Goal: Task Accomplishment & Management: Use online tool/utility

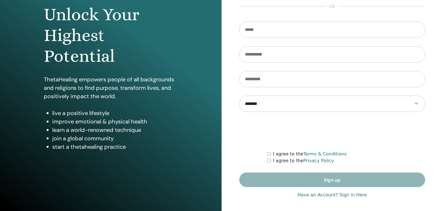
scroll to position [58, 0]
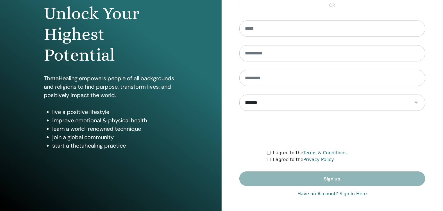
type input "**********"
click at [352, 194] on link "Have an Account? Sign in Here" at bounding box center [332, 194] width 69 height 7
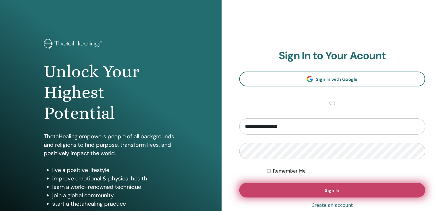
click at [328, 188] on span "Sign In" at bounding box center [332, 191] width 15 height 6
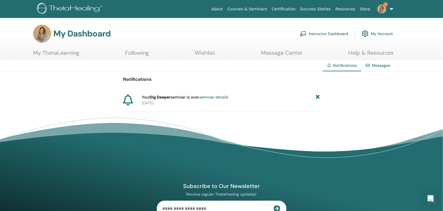
click at [318, 96] on icon at bounding box center [318, 97] width 4 height 6
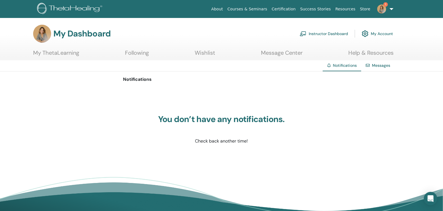
click at [315, 34] on link "Instructor Dashboard" at bounding box center [324, 34] width 48 height 12
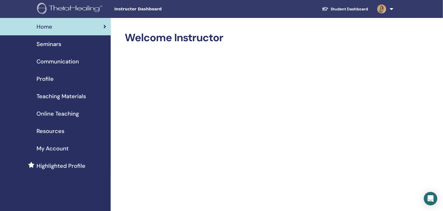
click at [63, 47] on div "Seminars" at bounding box center [55, 44] width 102 height 8
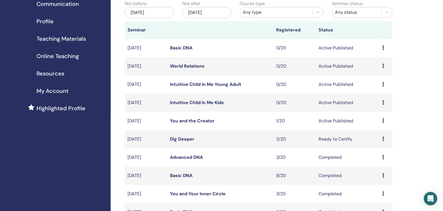
scroll to position [84, 0]
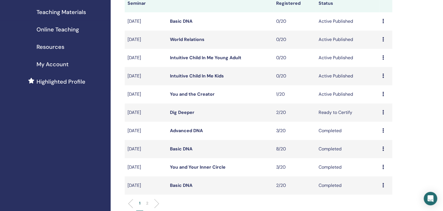
click at [178, 115] on link "Dig Deeper" at bounding box center [182, 113] width 24 height 6
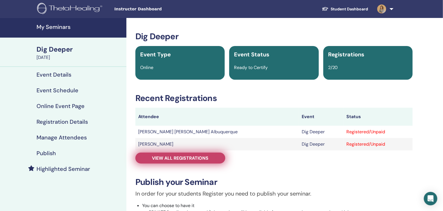
click at [195, 158] on span "View all registrations" at bounding box center [180, 158] width 56 height 6
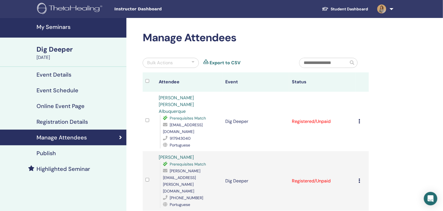
click at [359, 119] on icon at bounding box center [359, 121] width 2 height 4
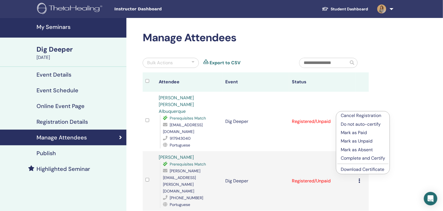
click at [360, 132] on p "Mark as Paid" at bounding box center [363, 133] width 44 height 7
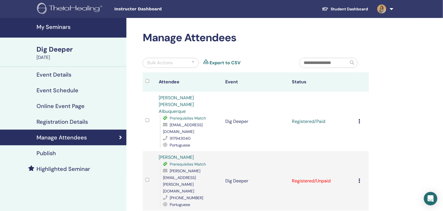
click at [360, 179] on icon at bounding box center [359, 181] width 2 height 4
click at [358, 181] on p "Mark as Unpaid" at bounding box center [364, 183] width 44 height 7
click at [358, 153] on td "Cancel Registration Do not auto-certify Mark as Paid Mark as Unpaid Mark as Abs…" at bounding box center [362, 181] width 13 height 60
click at [356, 152] on td "Cancel Registration Do not auto-certify Mark as Paid Mark as Unpaid Mark as Abs…" at bounding box center [362, 181] width 13 height 60
click at [359, 179] on icon at bounding box center [359, 181] width 2 height 4
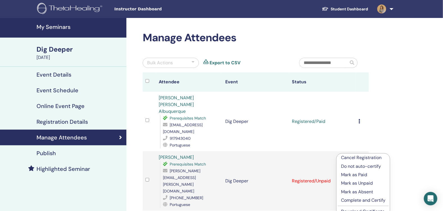
click at [359, 175] on p "Mark as Paid" at bounding box center [363, 175] width 44 height 7
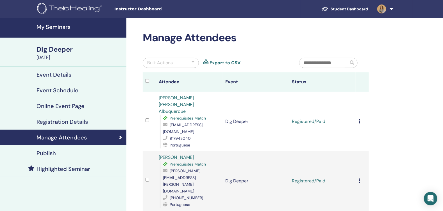
click at [358, 109] on td "Cancel Registration Do not auto-certify Mark as Paid Mark as Unpaid Mark as Abs…" at bounding box center [362, 122] width 13 height 60
click at [360, 119] on icon at bounding box center [359, 121] width 2 height 4
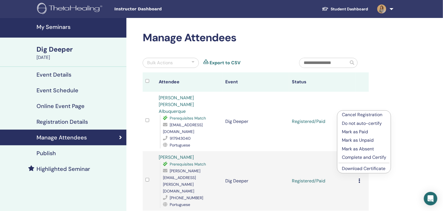
click at [360, 158] on p "Complete and Certify" at bounding box center [364, 157] width 44 height 7
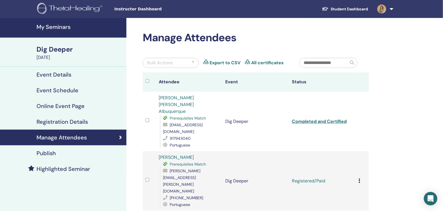
click at [361, 178] on div "Cancel Registration Do not auto-certify Mark as Paid Mark as Unpaid Mark as Abs…" at bounding box center [362, 181] width 8 height 7
click at [362, 197] on li "Complete and Certify" at bounding box center [365, 200] width 53 height 8
click at [360, 178] on div "Cancel Registration Do not auto-certify Mark as Paid Mark as Unpaid Mark as Abs…" at bounding box center [362, 181] width 8 height 7
click at [363, 204] on p "Complete and Certify" at bounding box center [364, 203] width 44 height 7
click at [329, 119] on link "Completed and Certified" at bounding box center [319, 122] width 55 height 6
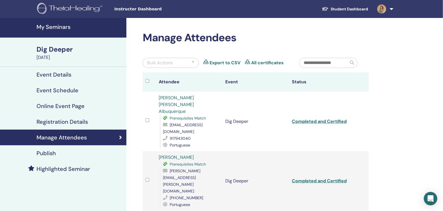
click at [332, 156] on td "Completed and Certified" at bounding box center [322, 181] width 67 height 60
click at [332, 178] on link "Completed and Certified" at bounding box center [319, 181] width 55 height 6
drag, startPoint x: 429, startPoint y: 53, endPoint x: 424, endPoint y: 59, distance: 7.4
click at [429, 53] on div "My Seminars Dig Deeper August 07, 2025 Event Details Event Schedule Online Even…" at bounding box center [221, 165] width 443 height 294
click at [40, 24] on h4 "My Seminars" at bounding box center [80, 27] width 87 height 7
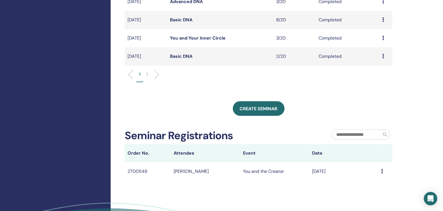
scroll to position [224, 0]
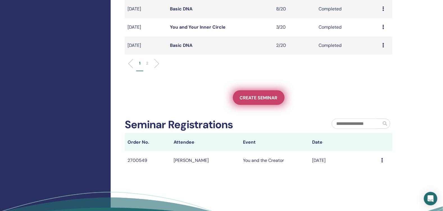
click at [264, 101] on span "Create seminar" at bounding box center [259, 98] width 38 height 6
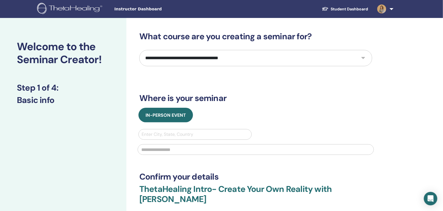
click at [229, 56] on select "**********" at bounding box center [255, 58] width 233 height 16
select select "**"
click at [139, 50] on select "**********" at bounding box center [255, 58] width 233 height 16
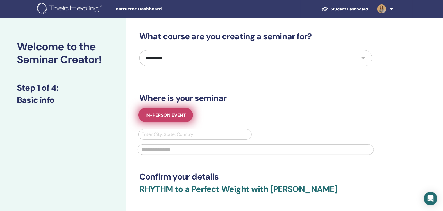
click at [179, 119] on button "In-Person Event" at bounding box center [165, 115] width 55 height 15
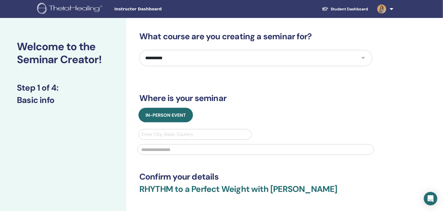
click at [216, 133] on div at bounding box center [195, 135] width 107 height 8
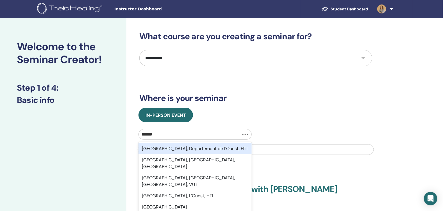
type input "*******"
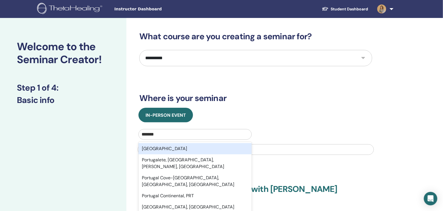
click at [194, 149] on div "[GEOGRAPHIC_DATA]" at bounding box center [194, 148] width 113 height 11
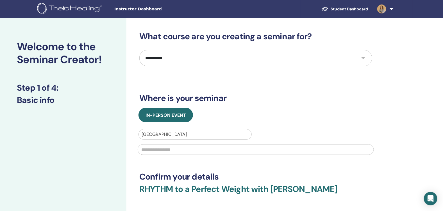
click at [292, 103] on h3 "Where is your seminar" at bounding box center [255, 98] width 233 height 10
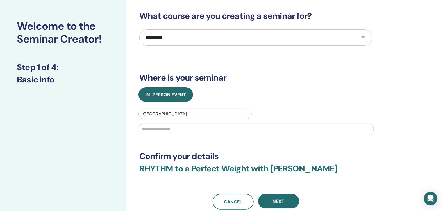
scroll to position [56, 0]
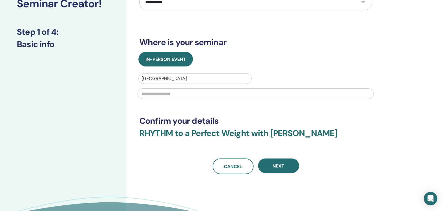
click at [199, 92] on input "text" at bounding box center [256, 93] width 236 height 11
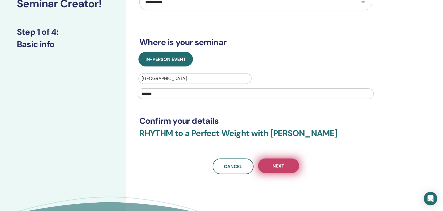
type input "******"
click at [271, 163] on button "Next" at bounding box center [278, 166] width 41 height 15
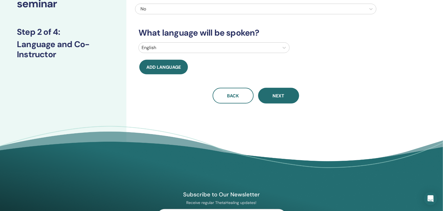
click at [164, 45] on div at bounding box center [209, 48] width 135 height 8
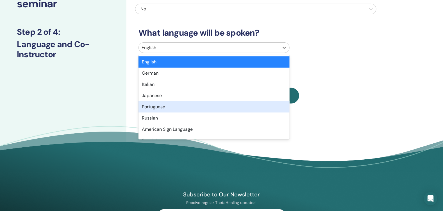
click at [162, 106] on div "Portuguese" at bounding box center [213, 106] width 151 height 11
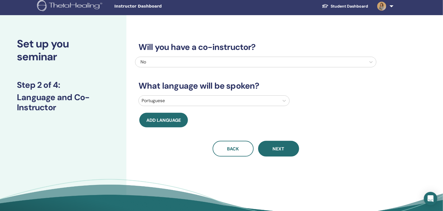
scroll to position [0, 0]
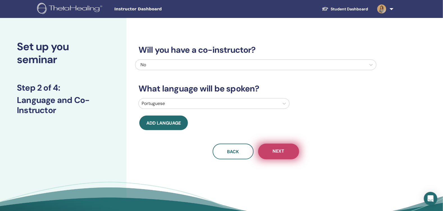
click at [286, 155] on button "Next" at bounding box center [278, 152] width 41 height 16
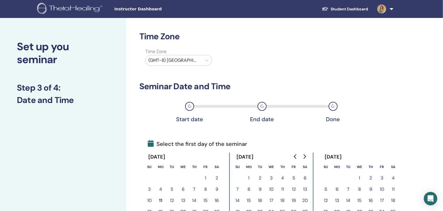
click at [189, 63] on div at bounding box center [173, 60] width 51 height 8
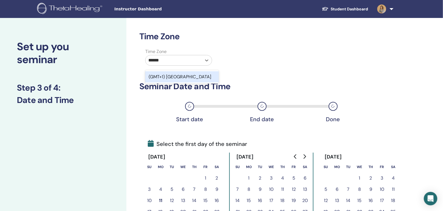
type input "*******"
click at [181, 73] on div "(GMT+1) [GEOGRAPHIC_DATA]" at bounding box center [182, 76] width 74 height 11
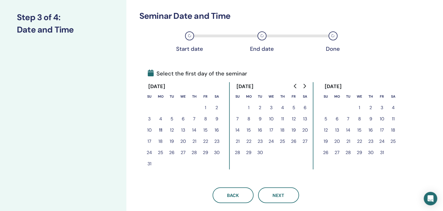
scroll to position [84, 0]
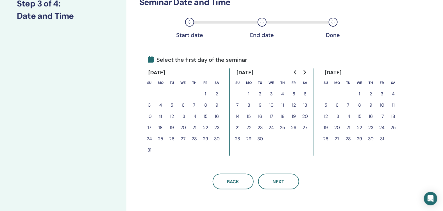
click at [206, 117] on button "15" at bounding box center [205, 116] width 11 height 11
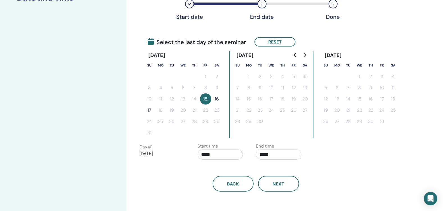
scroll to position [112, 0]
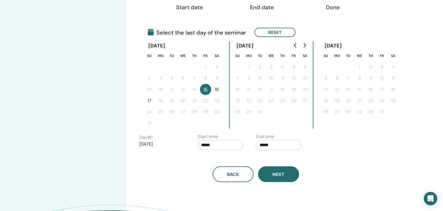
click at [278, 172] on span "Next" at bounding box center [279, 175] width 12 height 6
click at [290, 173] on button "Next" at bounding box center [278, 175] width 41 height 16
click at [218, 90] on button "16" at bounding box center [216, 89] width 11 height 11
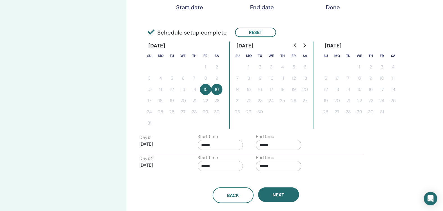
scroll to position [140, 0]
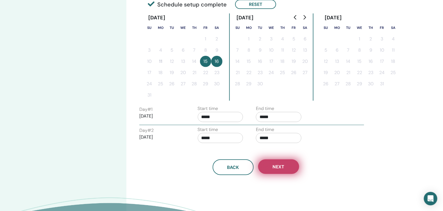
click at [273, 166] on span "Next" at bounding box center [279, 167] width 12 height 6
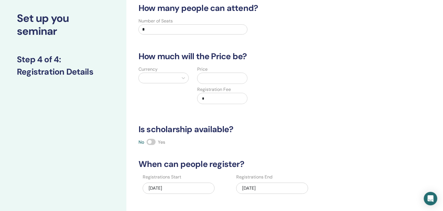
scroll to position [28, 0]
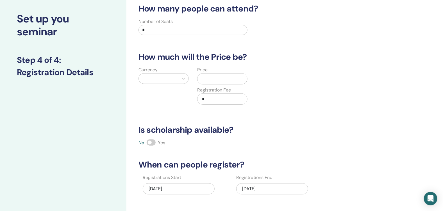
click at [163, 30] on input "*" at bounding box center [192, 30] width 109 height 10
click at [154, 76] on div at bounding box center [159, 79] width 34 height 8
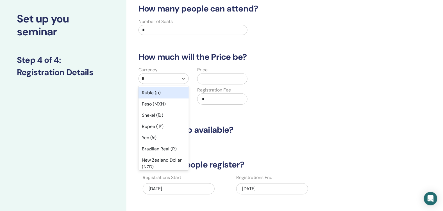
type input "**"
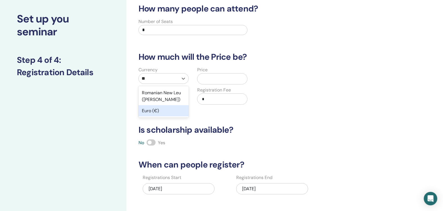
click at [146, 115] on div "Euro (€)" at bounding box center [163, 110] width 50 height 11
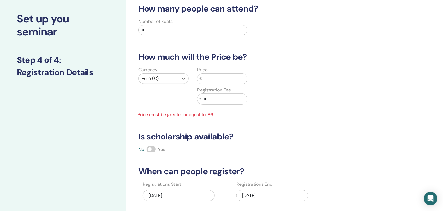
click at [226, 72] on div "Price €" at bounding box center [222, 76] width 50 height 18
click at [224, 80] on input "text" at bounding box center [224, 79] width 45 height 11
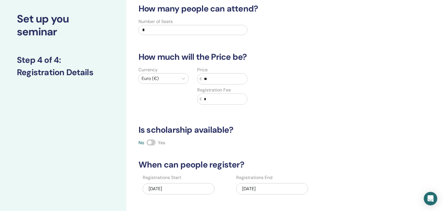
type input "**"
click at [289, 83] on div "Currency Euro (€) Price € ** Registration Fee € *" at bounding box center [251, 89] width 241 height 45
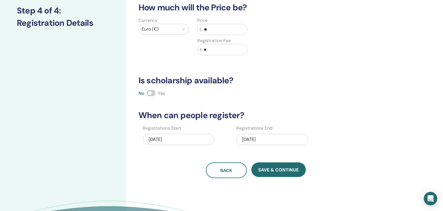
scroll to position [84, 0]
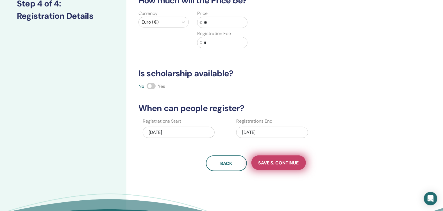
click at [278, 161] on span "Save & Continue" at bounding box center [278, 163] width 40 height 6
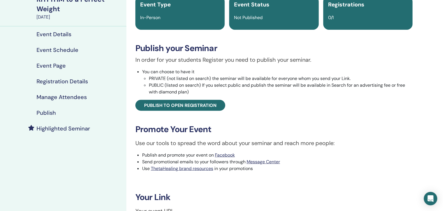
scroll to position [56, 0]
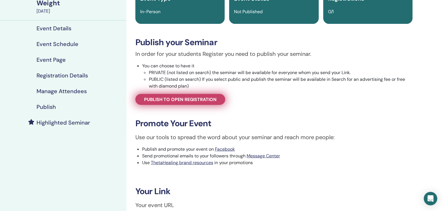
click at [199, 98] on span "Publish to open registration" at bounding box center [180, 100] width 72 height 6
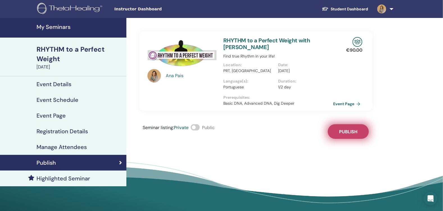
click at [347, 129] on span "Publish" at bounding box center [348, 132] width 18 height 6
click at [335, 100] on link "Event Page" at bounding box center [348, 104] width 29 height 8
